Goal: Answer question/provide support: Share knowledge or assist other users

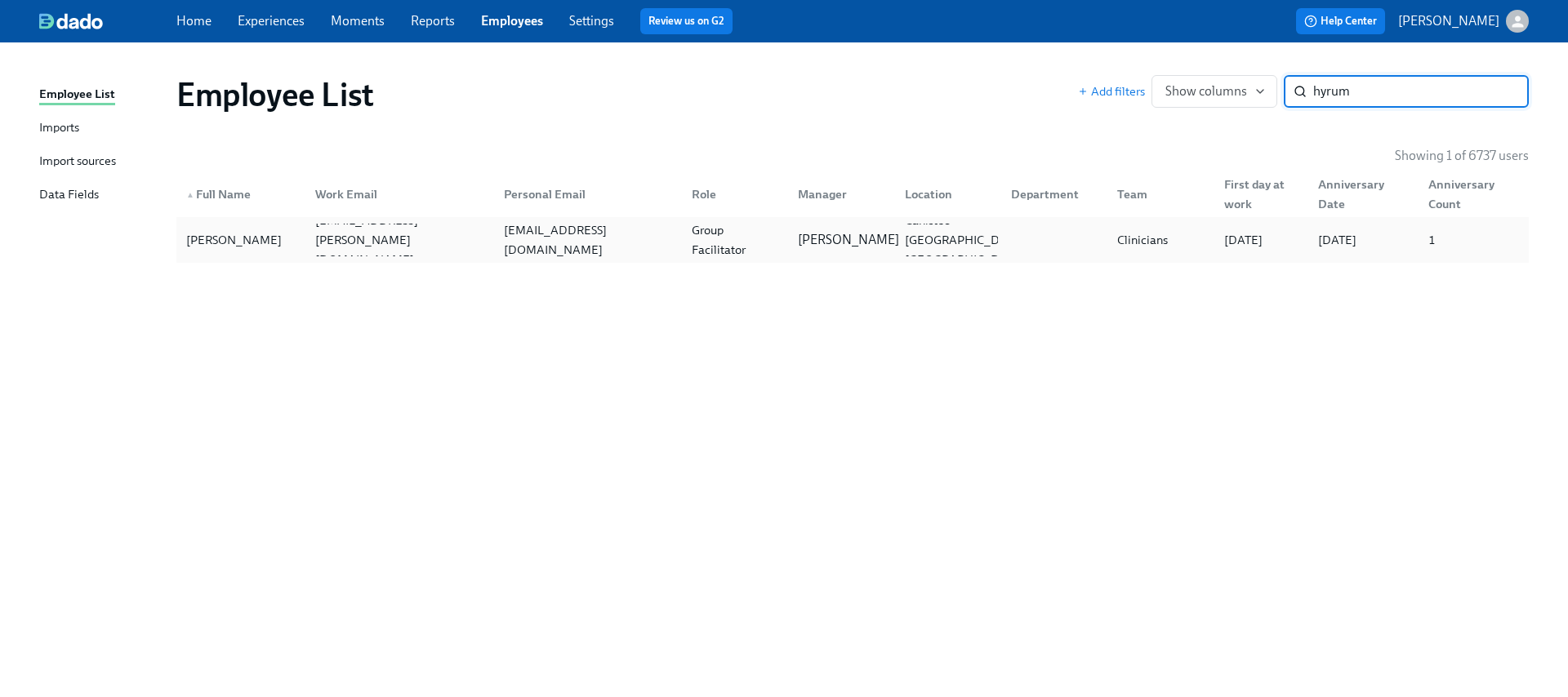
type input "hyrum"
click at [855, 238] on p "[PERSON_NAME]" at bounding box center [848, 240] width 101 height 18
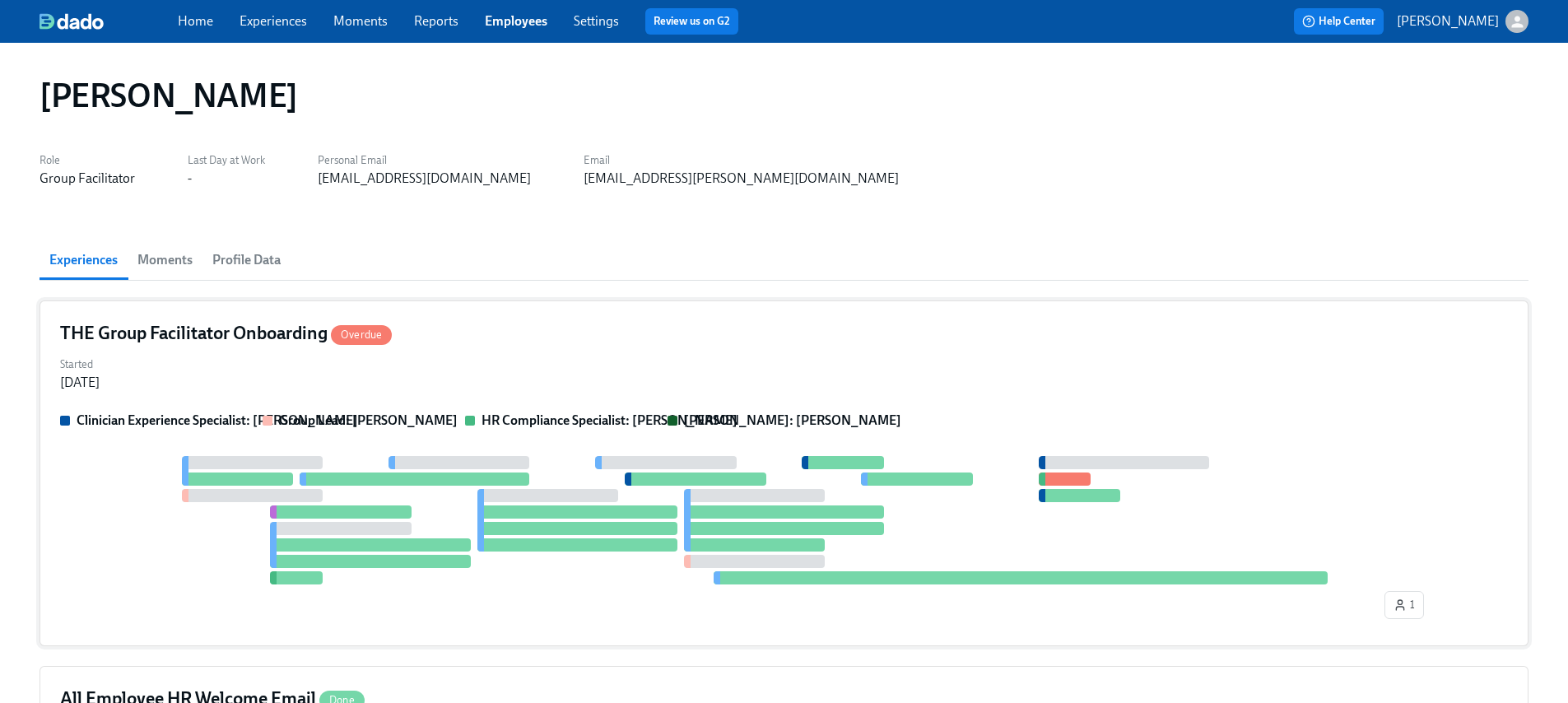
click at [555, 387] on div "Started [DATE]" at bounding box center [783, 373] width 1447 height 40
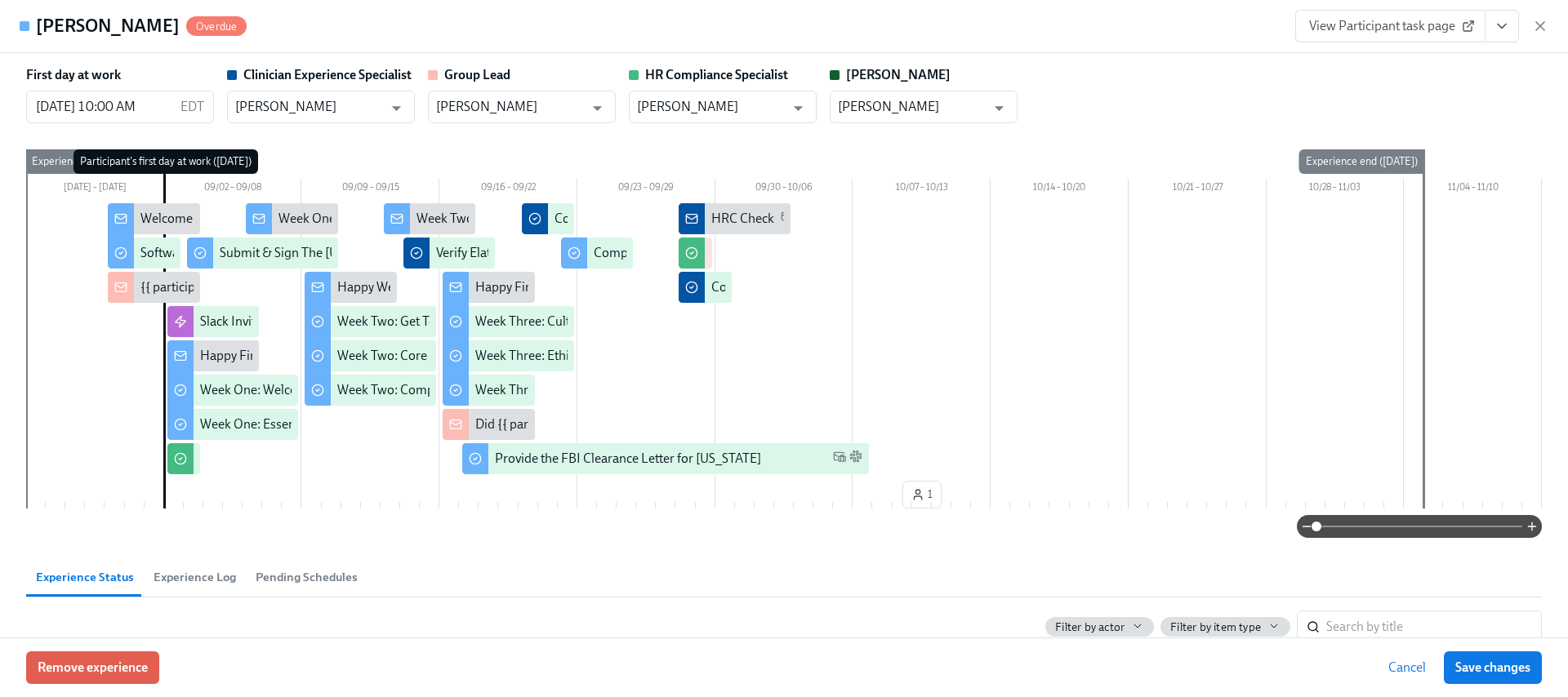
click at [1510, 23] on button "View task page" at bounding box center [1502, 26] width 35 height 33
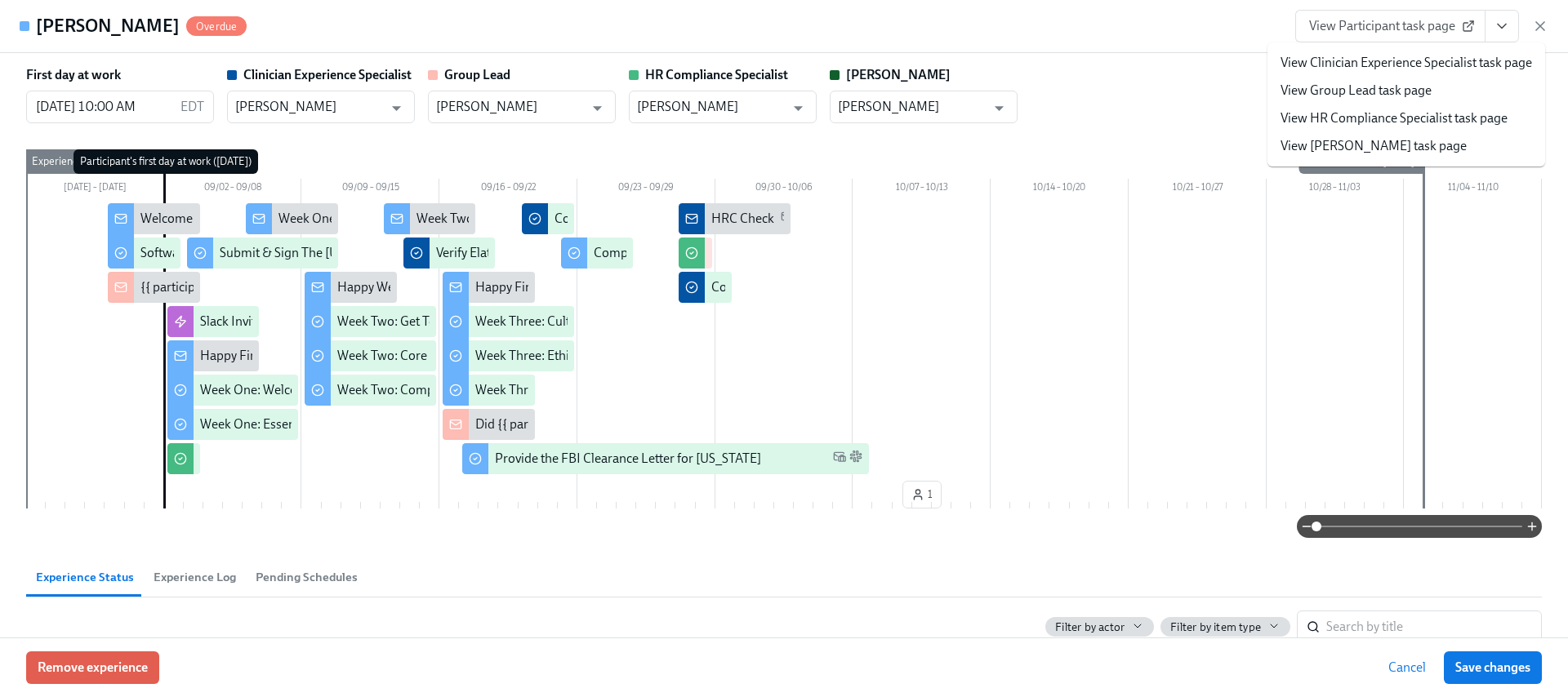
click at [1380, 111] on link "View HR Compliance Specialist task page" at bounding box center [1393, 119] width 227 height 18
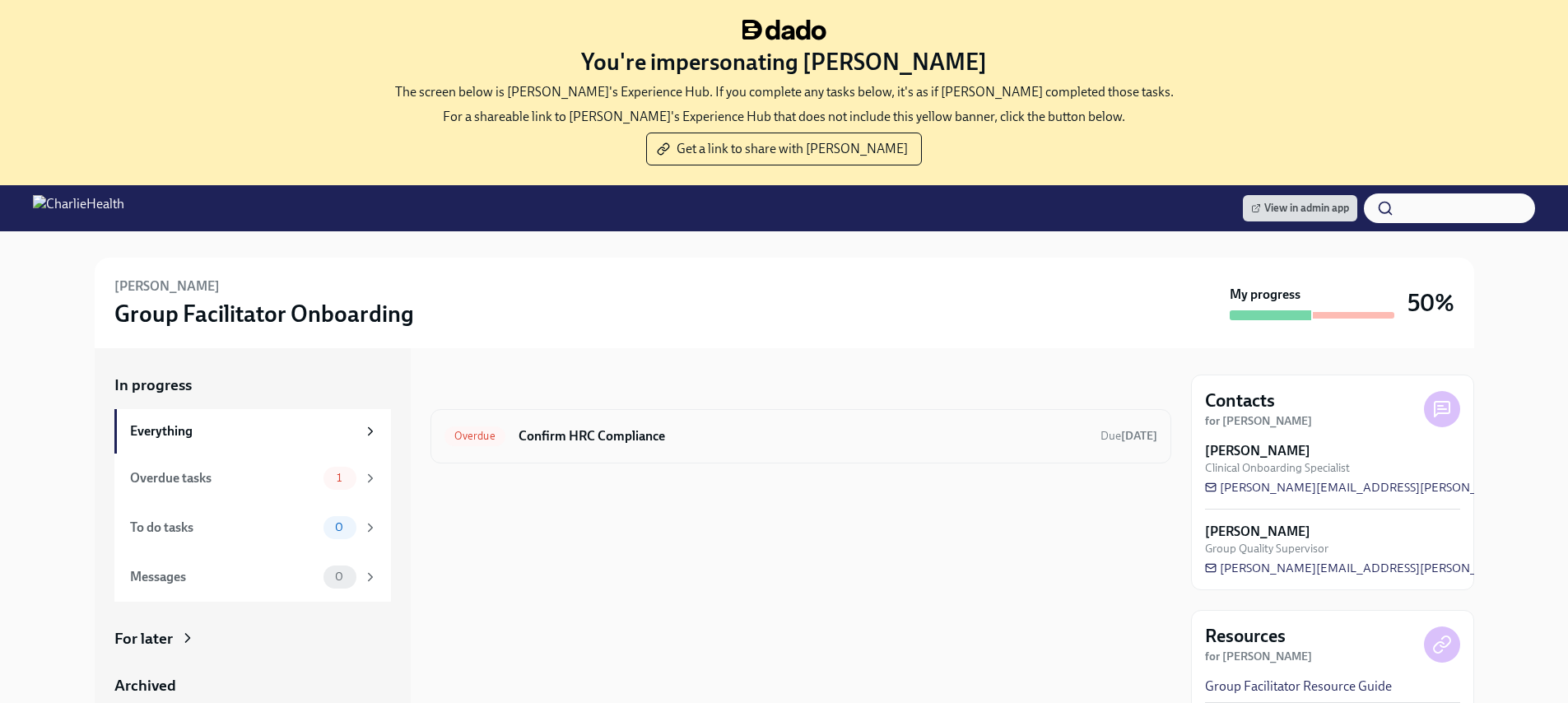
click at [665, 442] on h6 "Confirm HRC Compliance" at bounding box center [803, 437] width 569 height 18
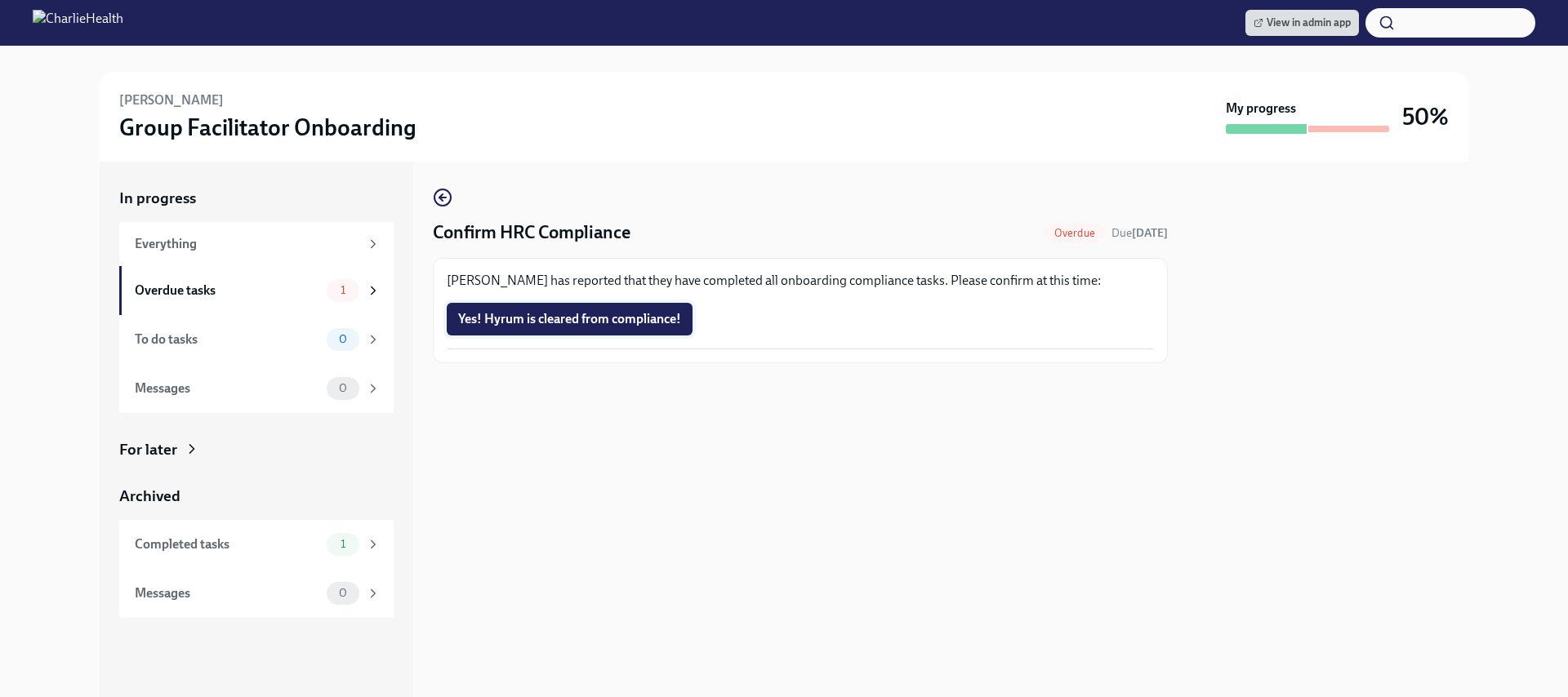
click at [624, 321] on span "Yes! Hyrum is cleared from compliance!" at bounding box center [569, 319] width 223 height 16
